Goal: Submit feedback/report problem: Submit feedback/report problem

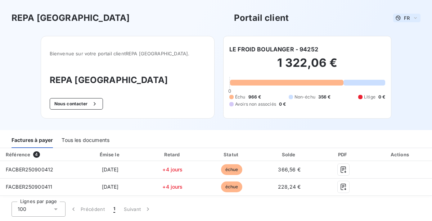
click at [416, 19] on icon at bounding box center [416, 17] width 6 height 7
click at [177, 24] on div "REPA [GEOGRAPHIC_DATA] Portail client FR" at bounding box center [216, 18] width 409 height 13
click at [102, 103] on button "Nous contacter" at bounding box center [76, 104] width 53 height 12
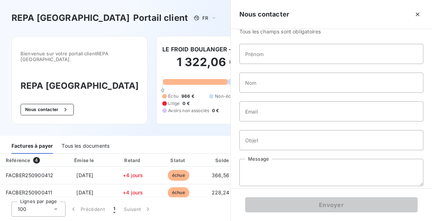
scroll to position [38, 0]
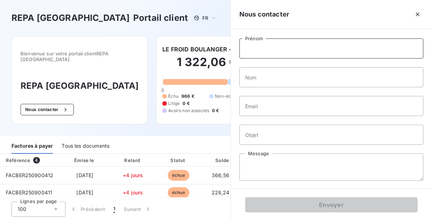
click at [325, 47] on input "Prénom" at bounding box center [331, 49] width 184 height 20
type input "IMED"
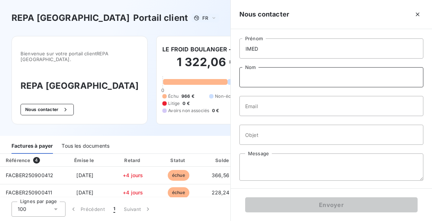
type input "ZITOUNI"
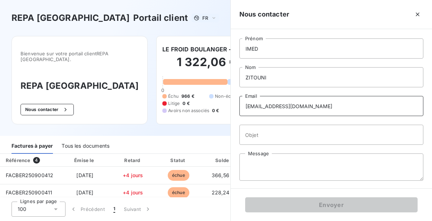
click at [307, 101] on input "[EMAIL_ADDRESS][DOMAIN_NAME]" at bounding box center [331, 106] width 184 height 20
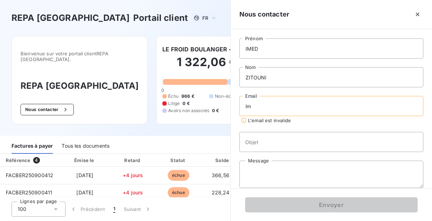
type input "i"
type input "[EMAIL_ADDRESS][DOMAIN_NAME]"
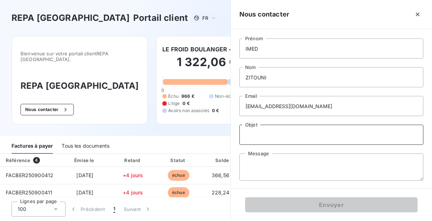
click at [335, 135] on input "Objet" at bounding box center [331, 135] width 184 height 20
type input "factures"
click at [326, 163] on textarea "Message" at bounding box center [331, 167] width 184 height 27
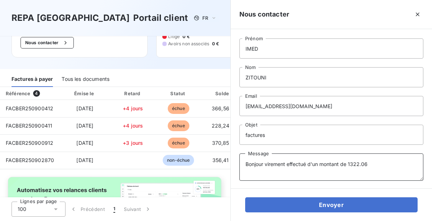
scroll to position [68, 0]
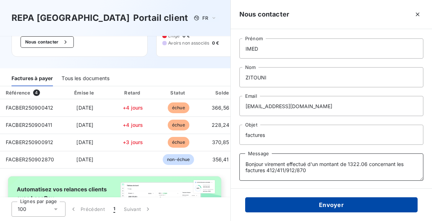
type textarea "Bonjour virement effectué d'un montant de 1322.06 concernant les factures 412/4…"
click at [337, 205] on button "Envoyer" at bounding box center [331, 205] width 172 height 15
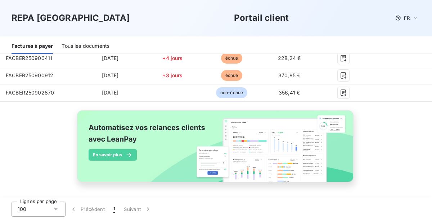
scroll to position [0, 0]
